Goal: Check status: Check status

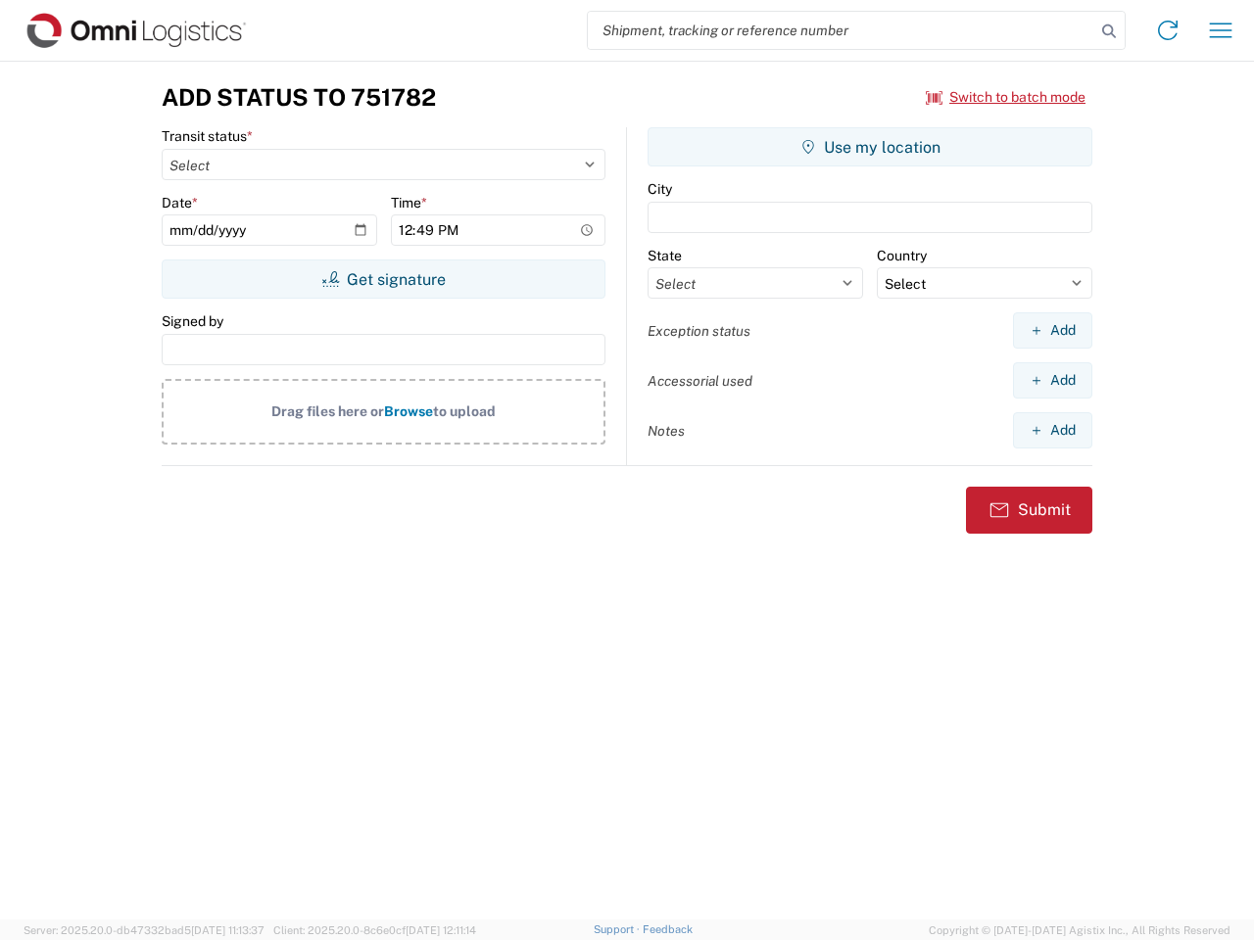
click at [841, 30] on input "search" at bounding box center [841, 30] width 507 height 37
click at [1109, 31] on icon at bounding box center [1108, 31] width 27 height 27
click at [1168, 30] on icon at bounding box center [1167, 30] width 31 height 31
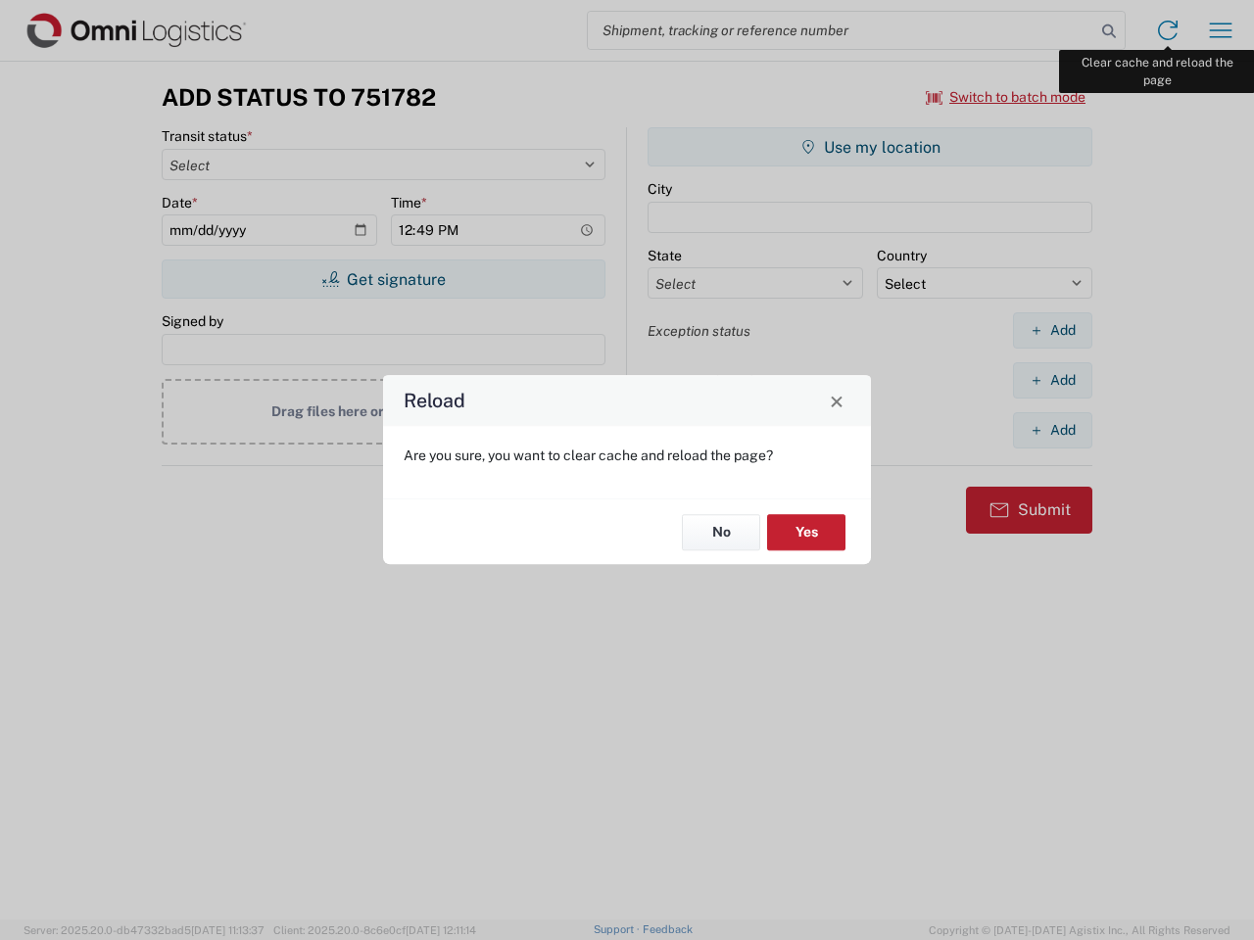
click at [1220, 30] on div "Reload Are you sure, you want to clear cache and reload the page? No Yes" at bounding box center [627, 470] width 1254 height 940
click at [1006, 97] on div "Reload Are you sure, you want to clear cache and reload the page? No Yes" at bounding box center [627, 470] width 1254 height 940
click at [383, 279] on div "Reload Are you sure, you want to clear cache and reload the page? No Yes" at bounding box center [627, 470] width 1254 height 940
click at [870, 147] on div "Reload Are you sure, you want to clear cache and reload the page? No Yes" at bounding box center [627, 470] width 1254 height 940
click at [1052, 330] on div "Reload Are you sure, you want to clear cache and reload the page? No Yes" at bounding box center [627, 470] width 1254 height 940
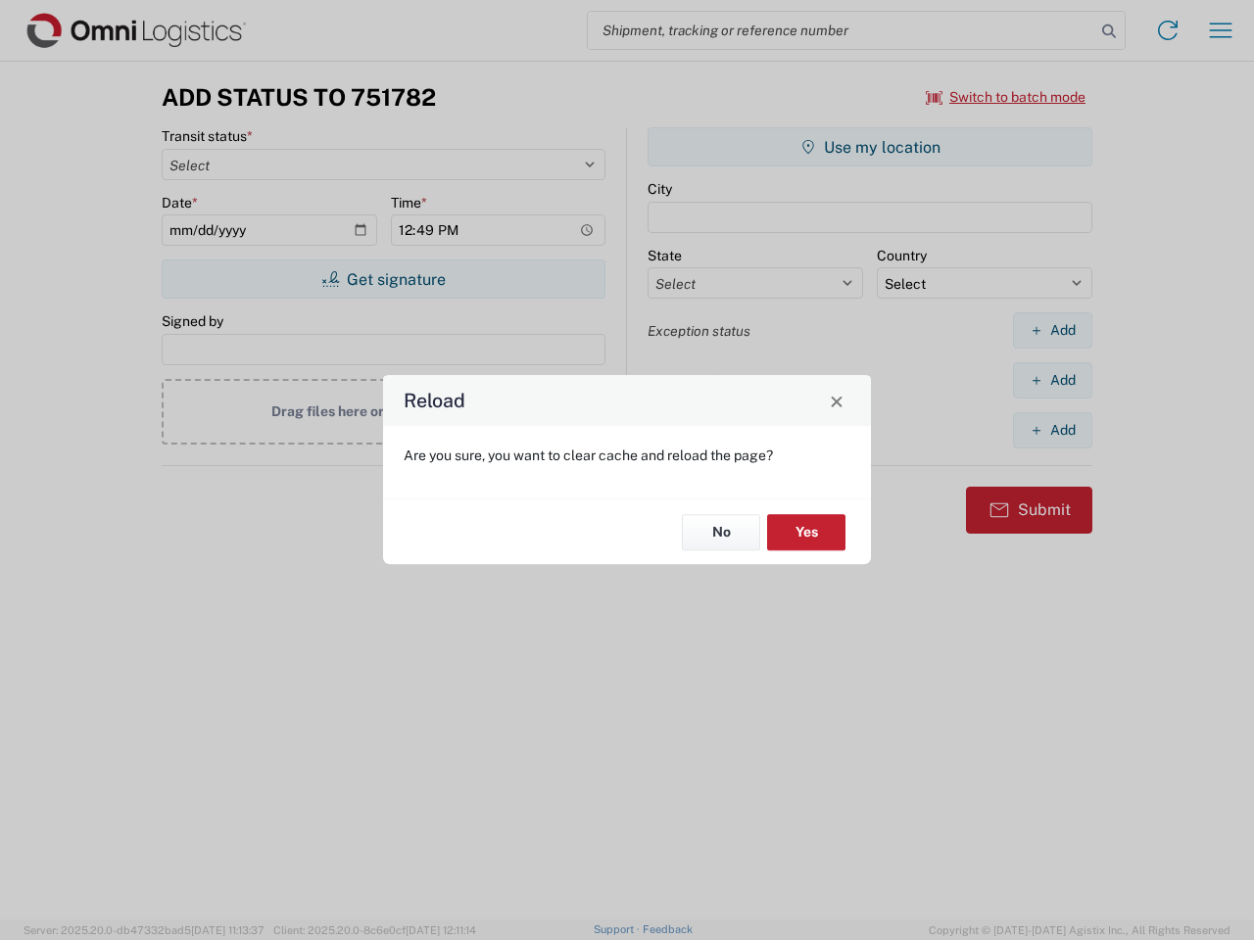
click at [1052, 380] on div "Reload Are you sure, you want to clear cache and reload the page? No Yes" at bounding box center [627, 470] width 1254 height 940
click at [1052, 430] on div "Reload Are you sure, you want to clear cache and reload the page? No Yes" at bounding box center [627, 470] width 1254 height 940
